Goal: Task Accomplishment & Management: Manage account settings

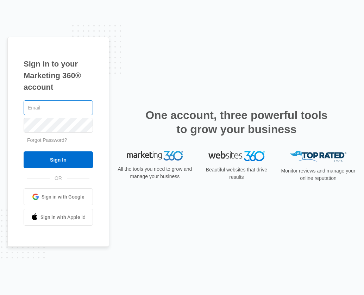
click at [74, 108] on input "text" at bounding box center [58, 107] width 69 height 15
click at [74, 108] on input "loyalties" at bounding box center [58, 107] width 69 height 15
type input "loyaltieshonor@gmail.com"
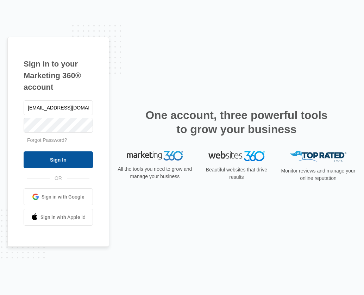
click at [31, 165] on input "Sign In" at bounding box center [58, 159] width 69 height 17
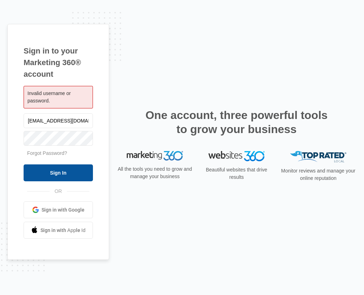
click at [76, 173] on input "Sign In" at bounding box center [58, 172] width 69 height 17
click at [58, 171] on input "Sign In" at bounding box center [58, 172] width 69 height 17
click at [57, 154] on link "Forgot Password?" at bounding box center [47, 153] width 40 height 6
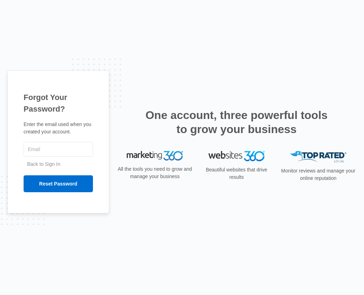
drag, startPoint x: 0, startPoint y: 0, endPoint x: 170, endPoint y: -12, distance: 170.4
click at [170, 0] on html "Forgot Your Password? Enter the email used when you created your account. Back …" at bounding box center [182, 147] width 364 height 295
click at [298, 28] on div "Forgot Your Password? Enter the email used when you created your account. Back …" at bounding box center [182, 147] width 364 height 295
